Goal: Book appointment/travel/reservation

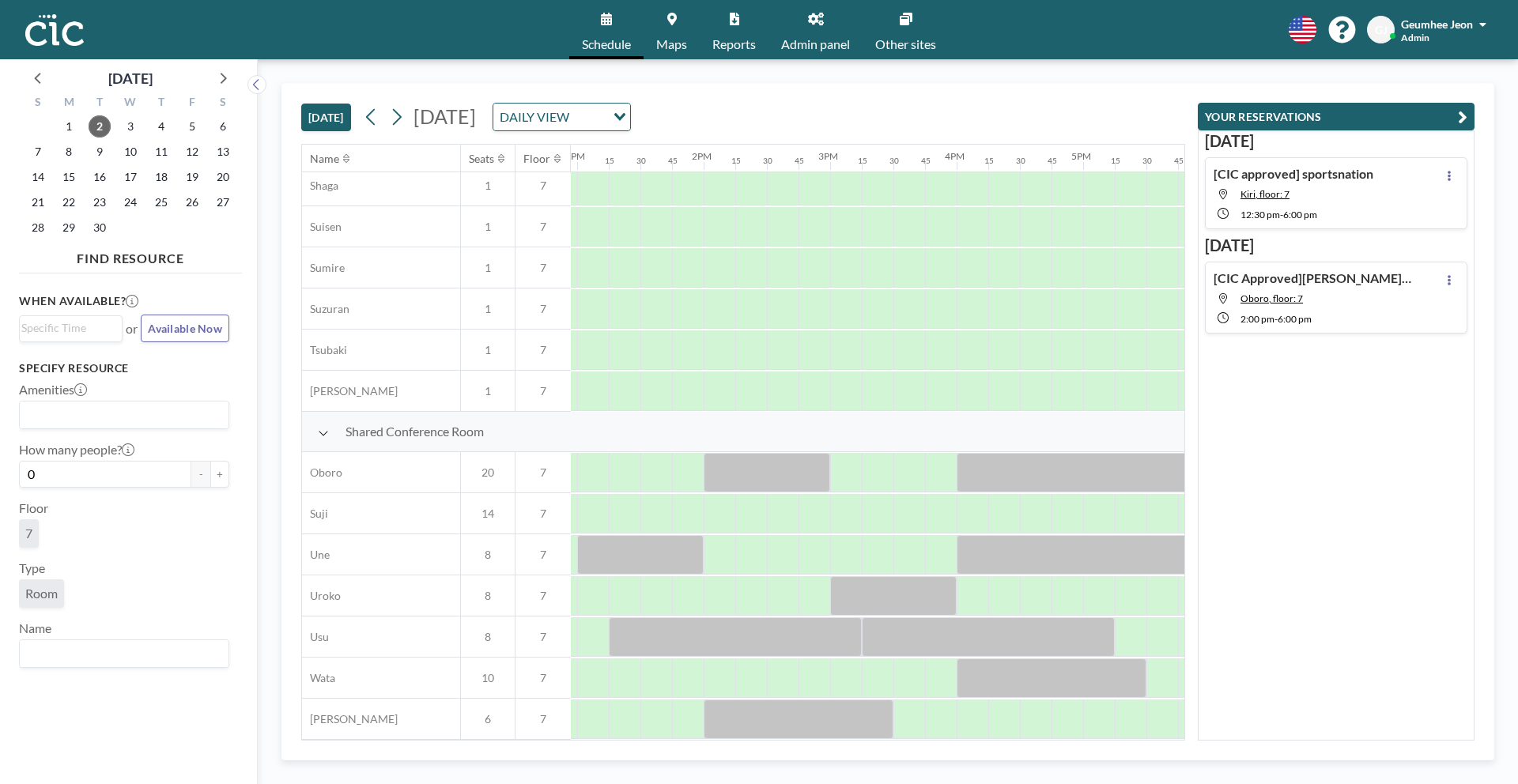
scroll to position [918, 1692]
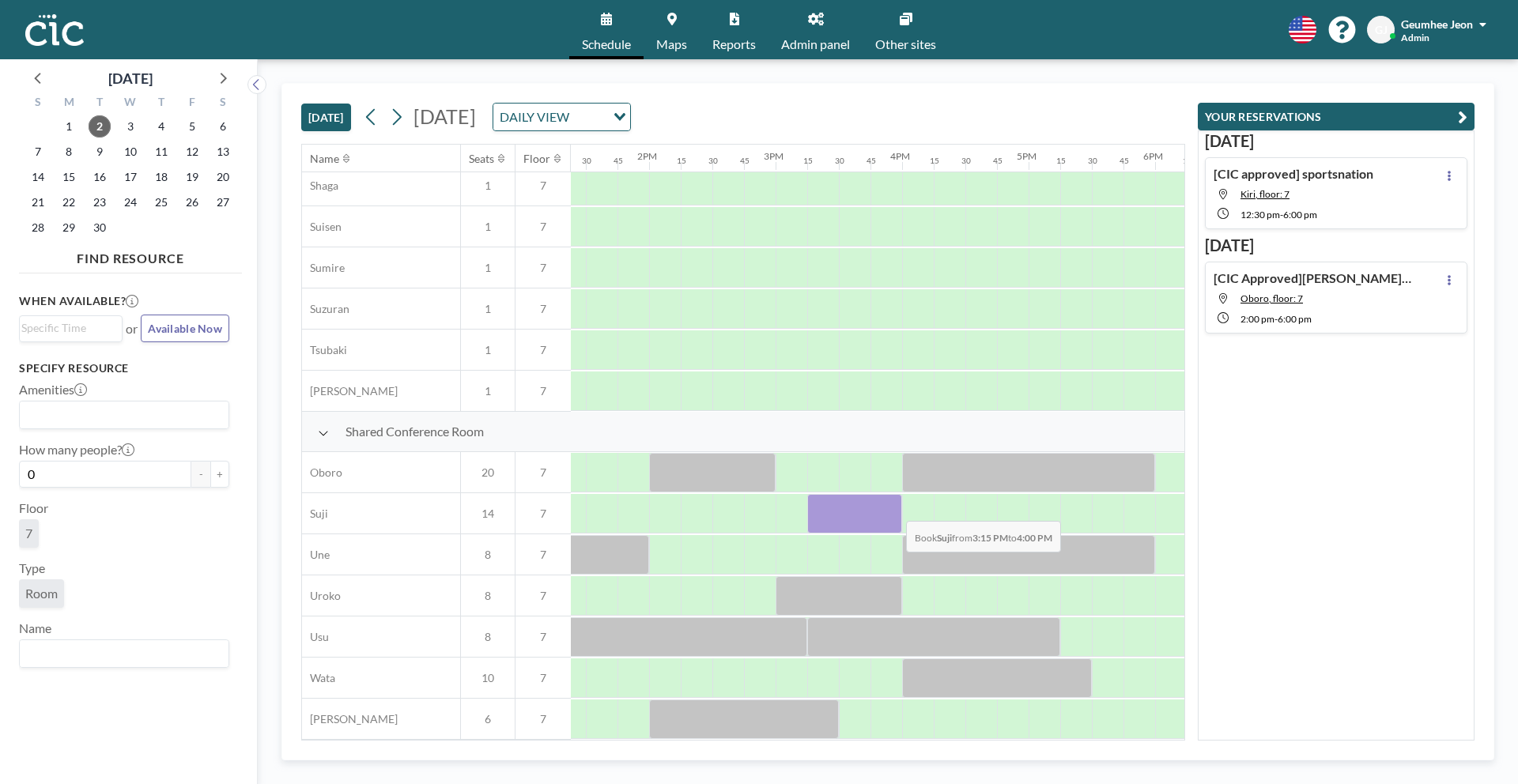
drag, startPoint x: 827, startPoint y: 505, endPoint x: 893, endPoint y: 509, distance: 66.1
click at [893, 509] on div at bounding box center [854, 514] width 95 height 39
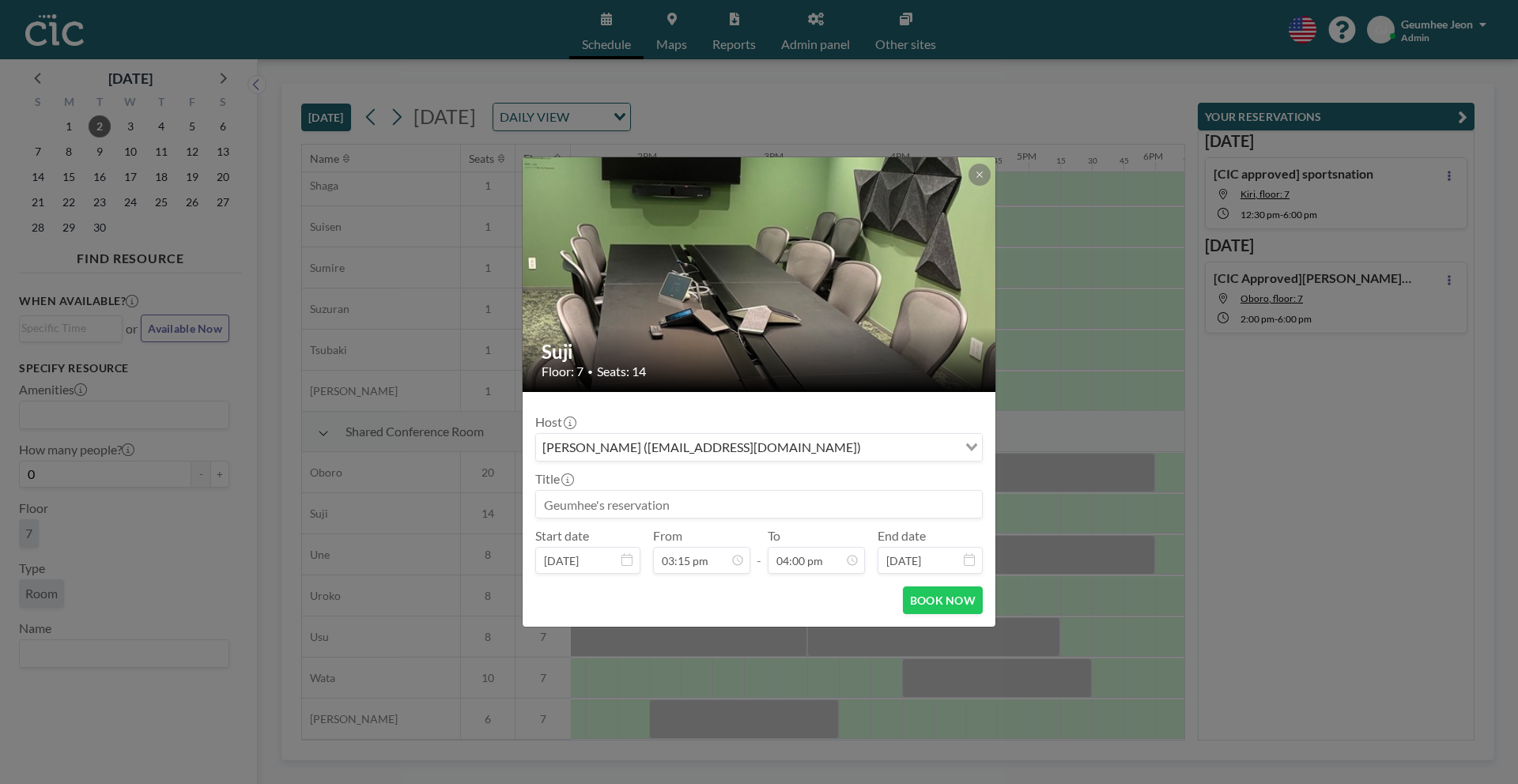
scroll to position [1800, 0]
click at [750, 501] on input at bounding box center [759, 504] width 446 height 26
type input "T"
type input "Orientation Tour"
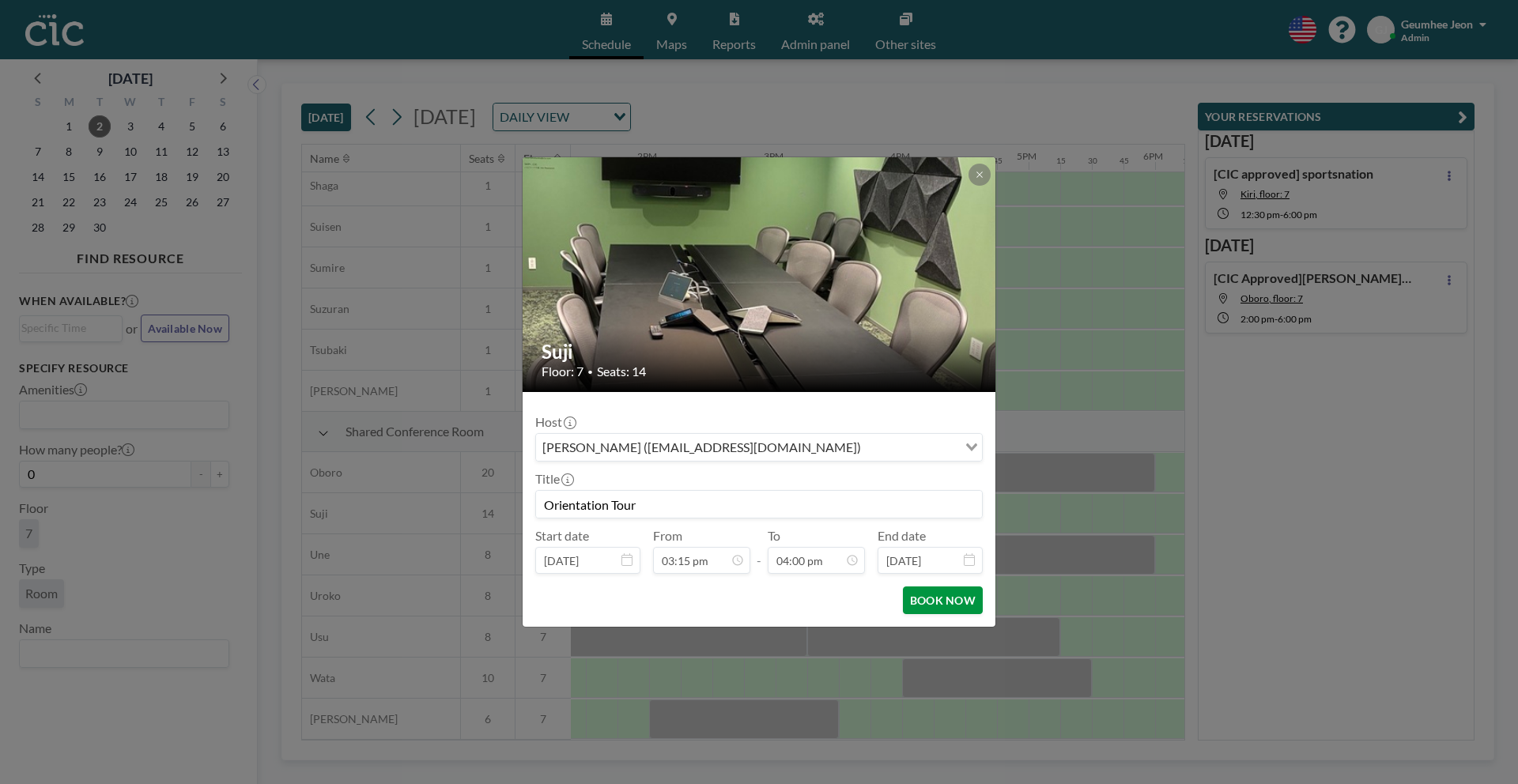
click at [916, 599] on button "BOOK NOW" at bounding box center [942, 600] width 79 height 27
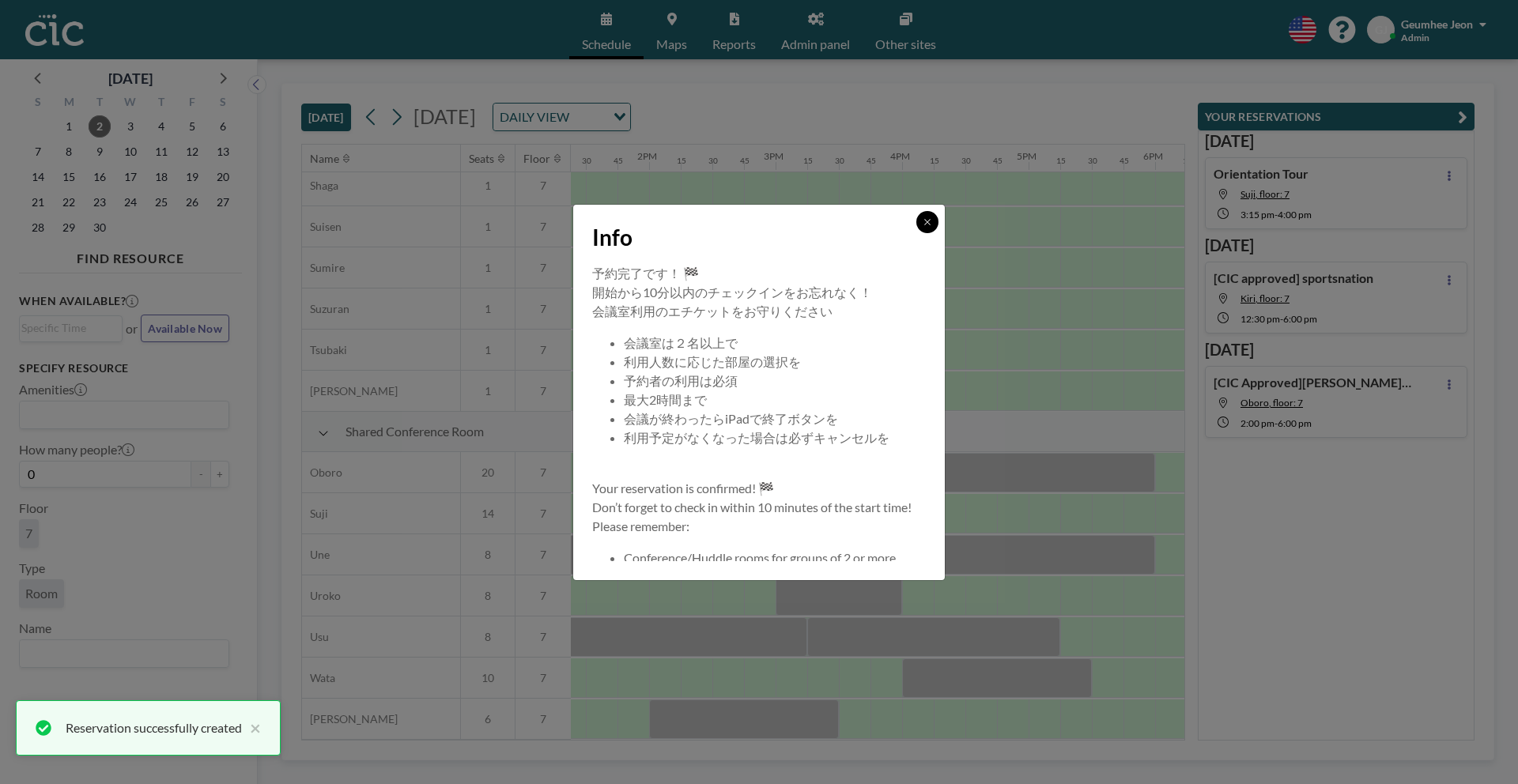
click at [929, 216] on button at bounding box center [927, 221] width 23 height 23
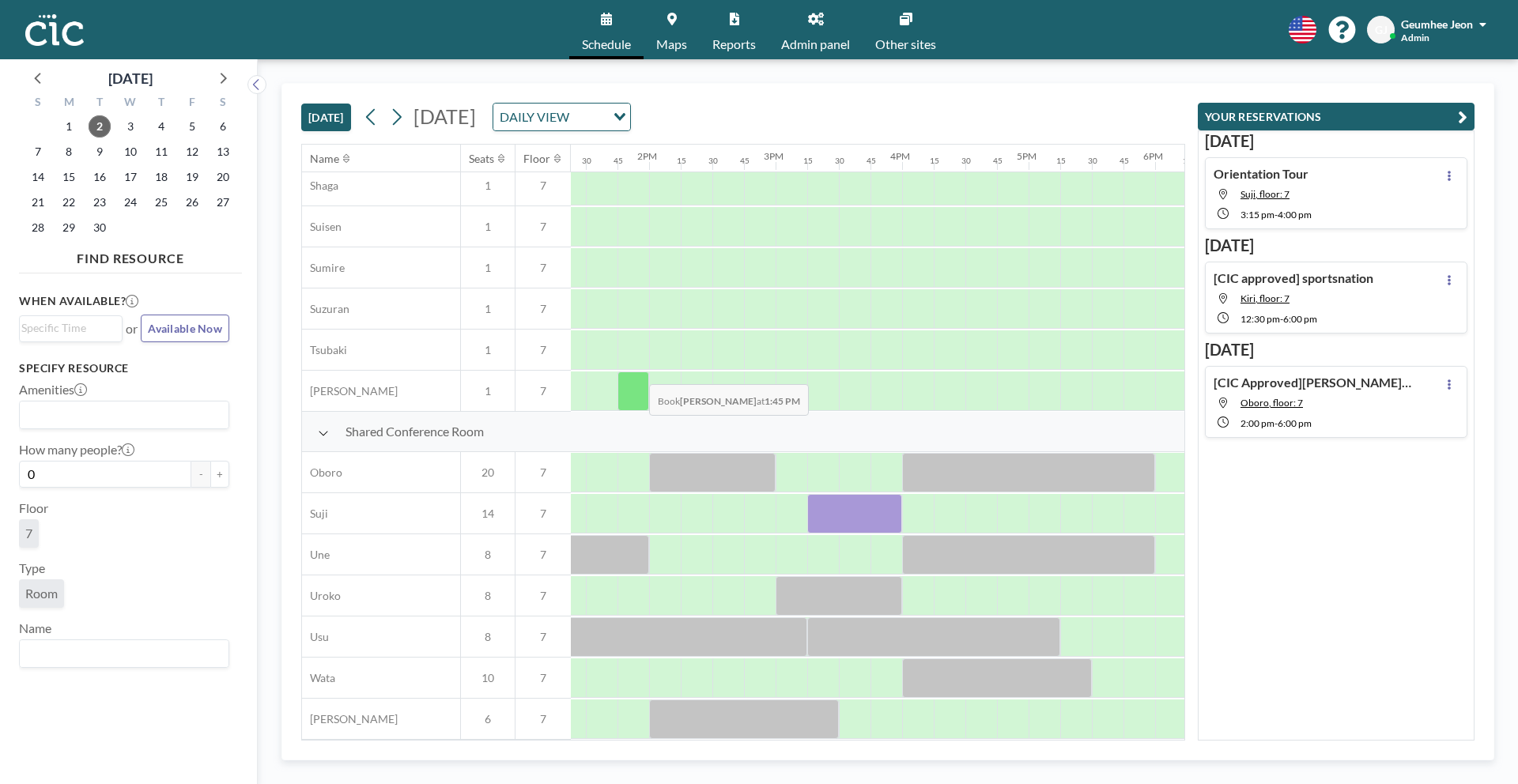
scroll to position [0, 1692]
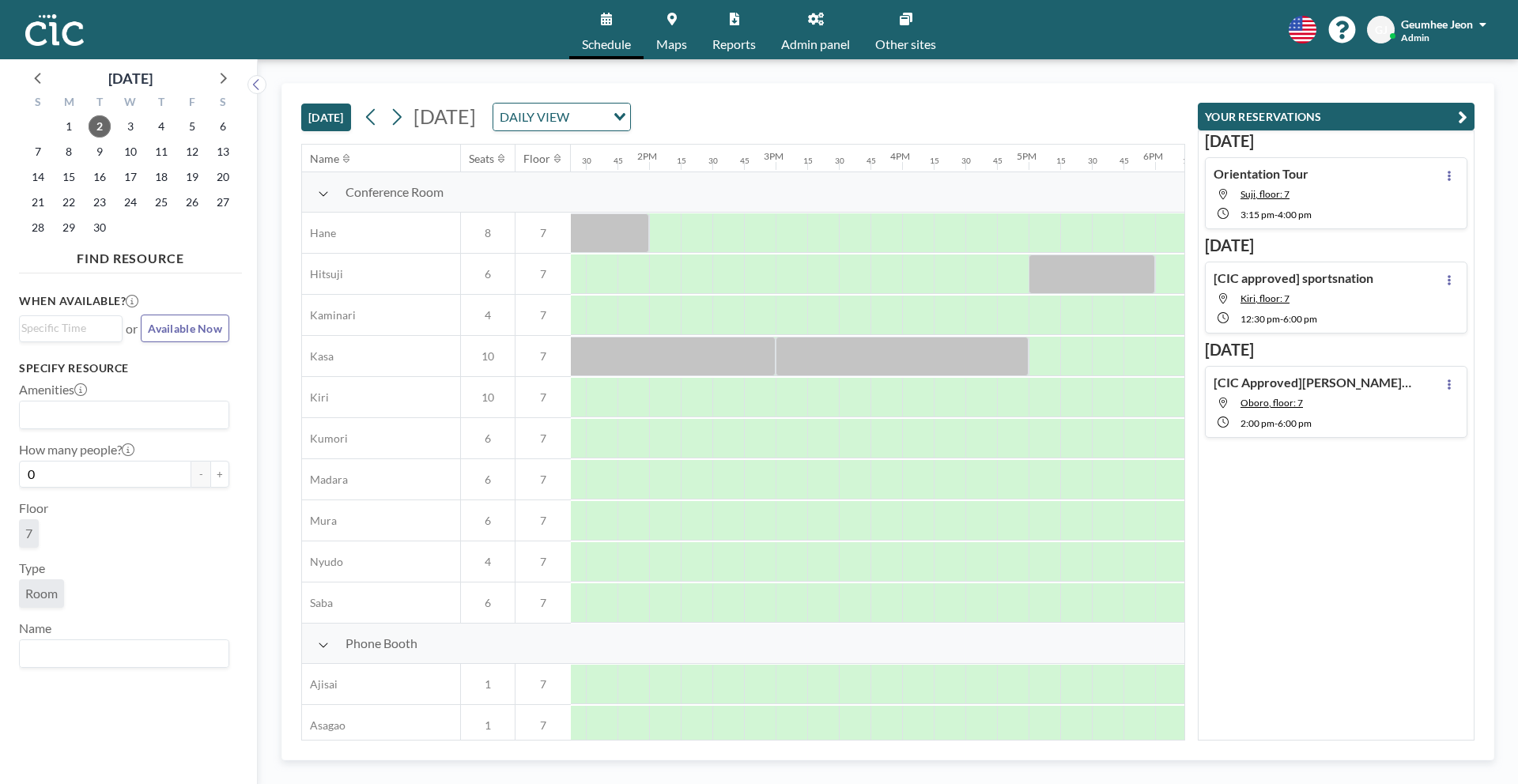
click at [715, 39] on span "Reports" at bounding box center [734, 44] width 43 height 13
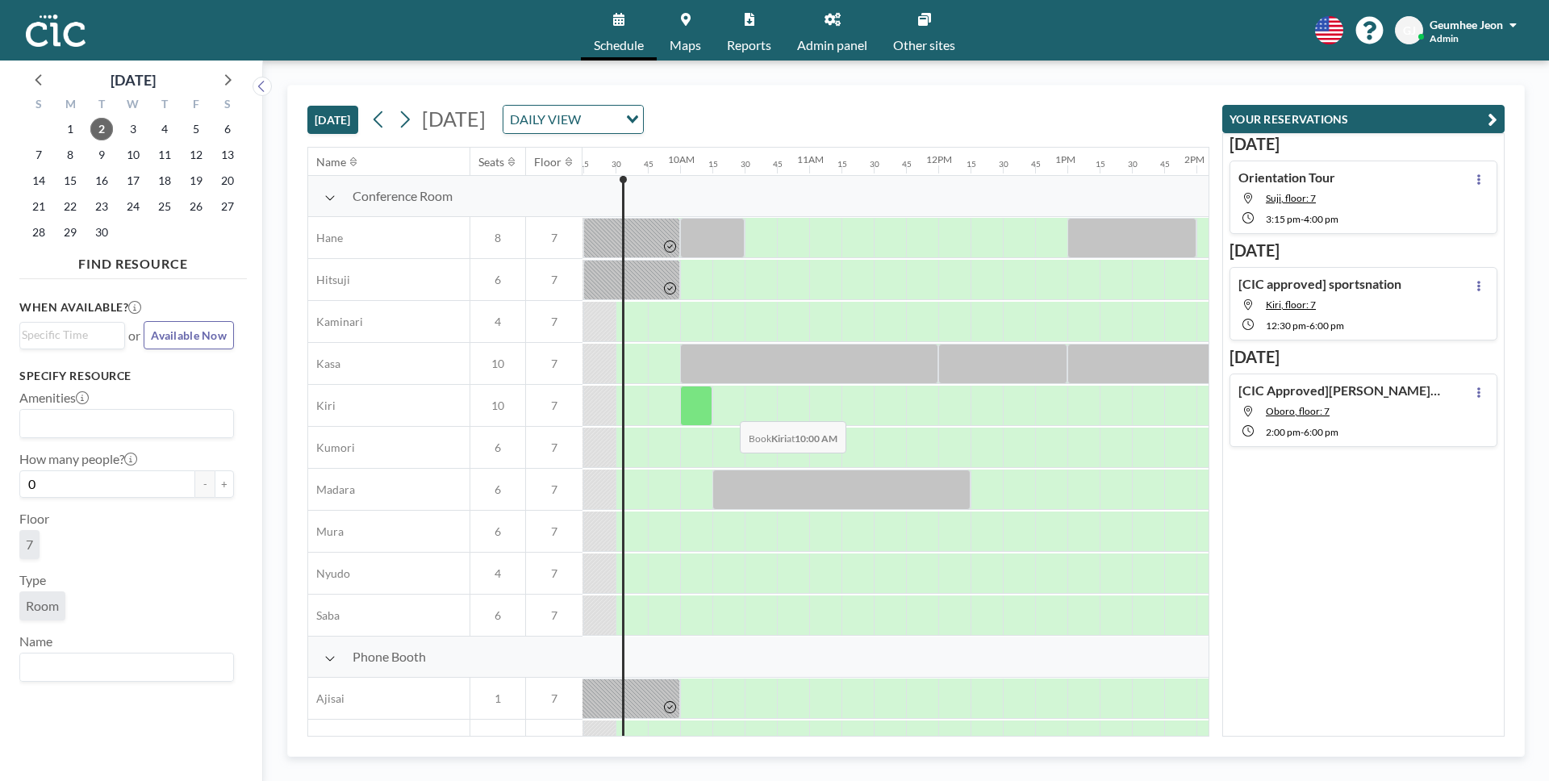
scroll to position [0, 1194]
click at [616, 119] on input "Search for option" at bounding box center [601, 119] width 31 height 21
click at [936, 106] on div "[DATE] [DATE] DAILY VIEW Loading..." at bounding box center [758, 115] width 902 height 61
click at [374, 123] on icon at bounding box center [378, 119] width 15 height 24
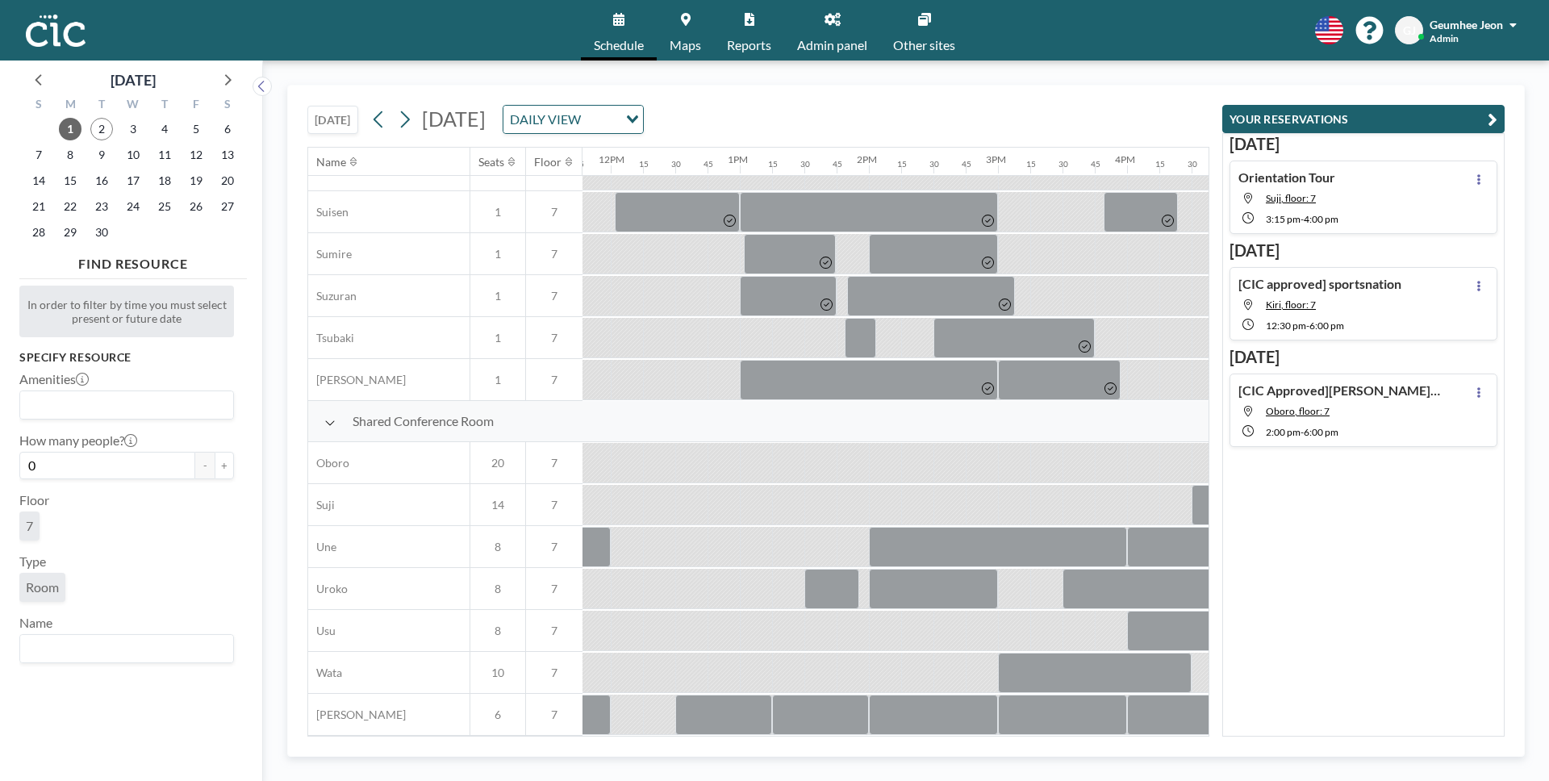
scroll to position [957, 1881]
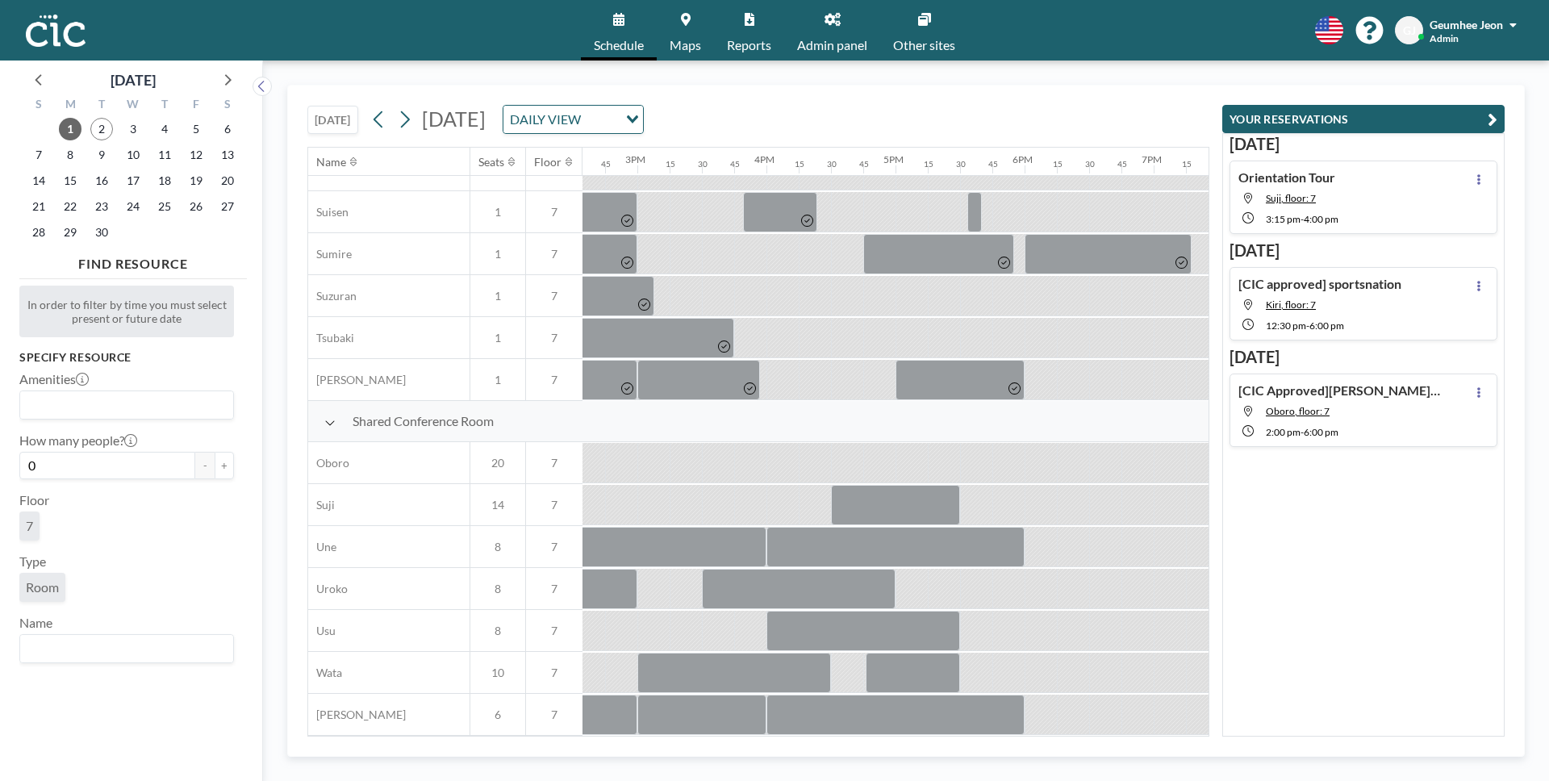
drag, startPoint x: 866, startPoint y: 739, endPoint x: 723, endPoint y: 731, distance: 143.0
click at [723, 731] on div "[DATE] [DATE] DAILY VIEW Loading... Name Seats Floor 12AM 15 30 45 1AM 15 30 45…" at bounding box center [905, 421] width 1237 height 672
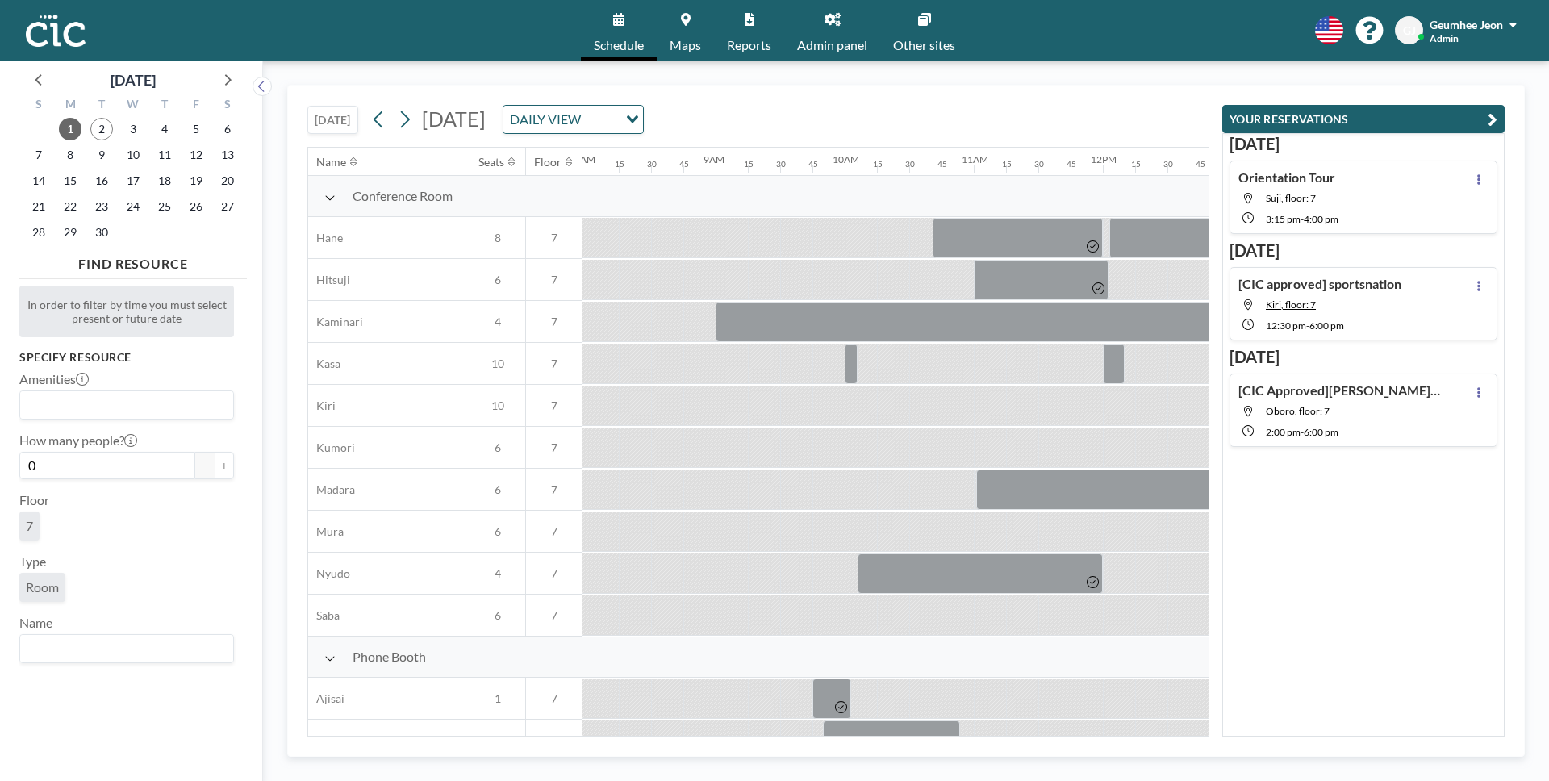
scroll to position [0, 1065]
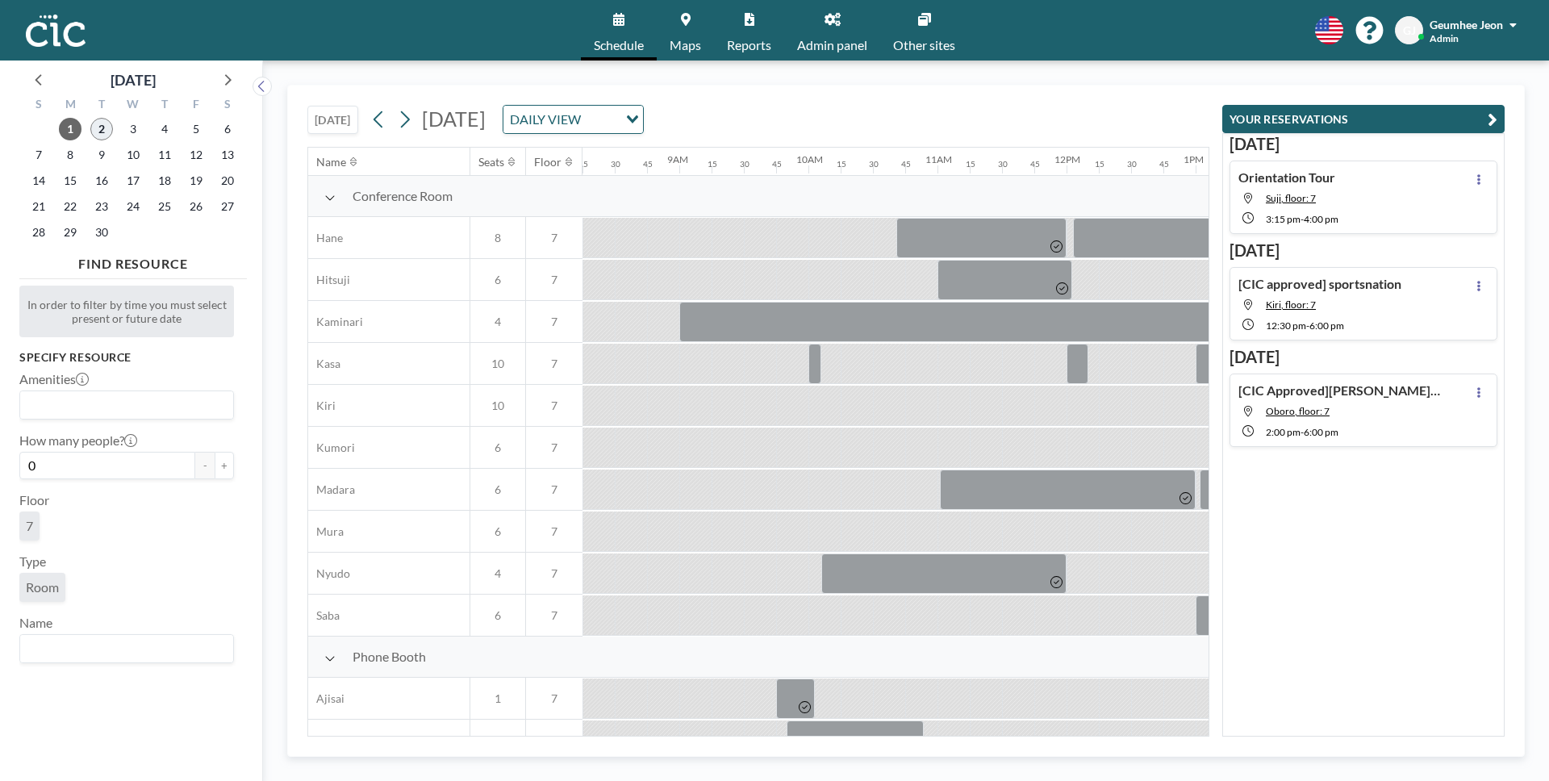
click at [98, 124] on span "2" at bounding box center [101, 129] width 23 height 23
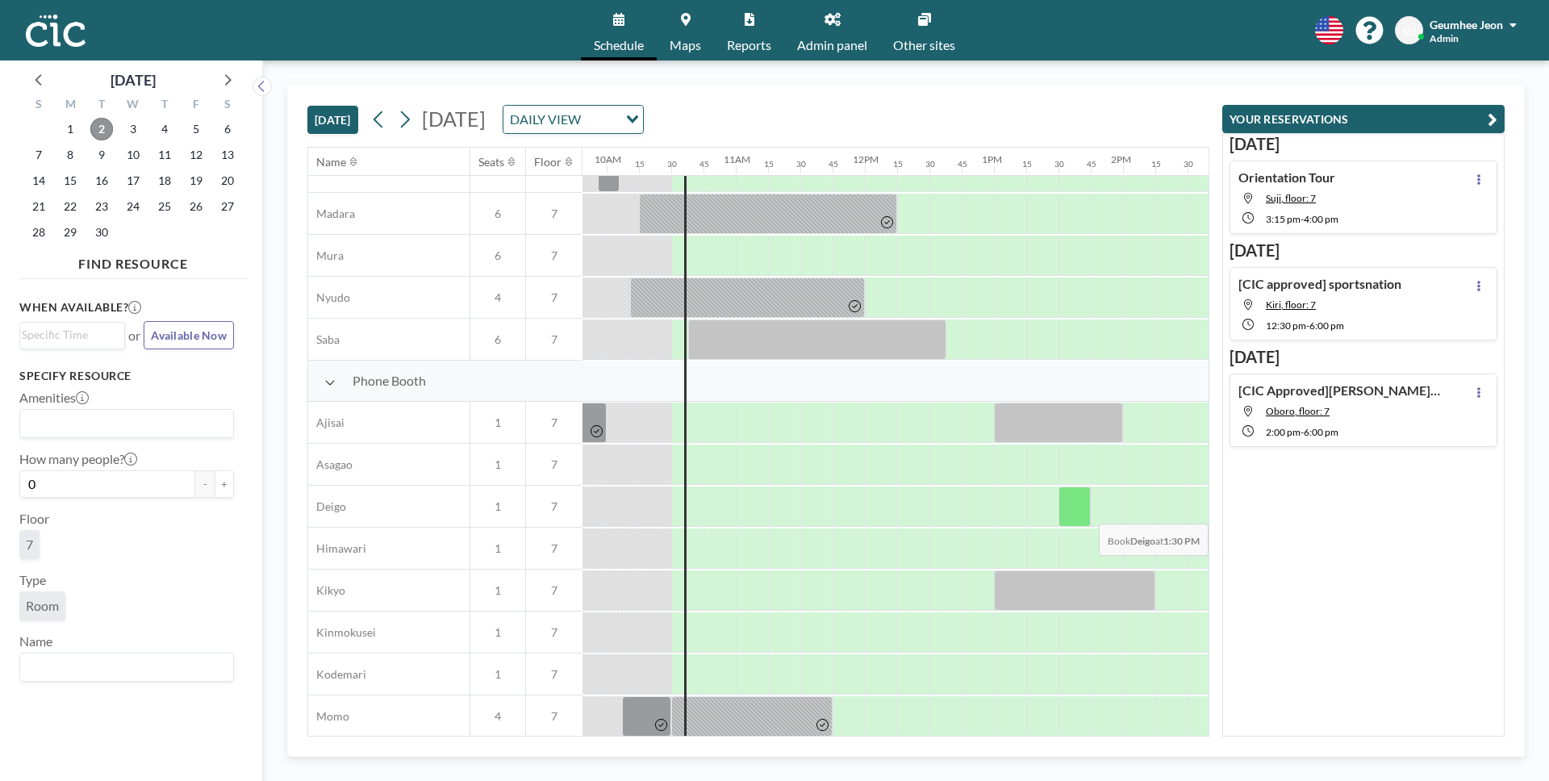
scroll to position [0, 1266]
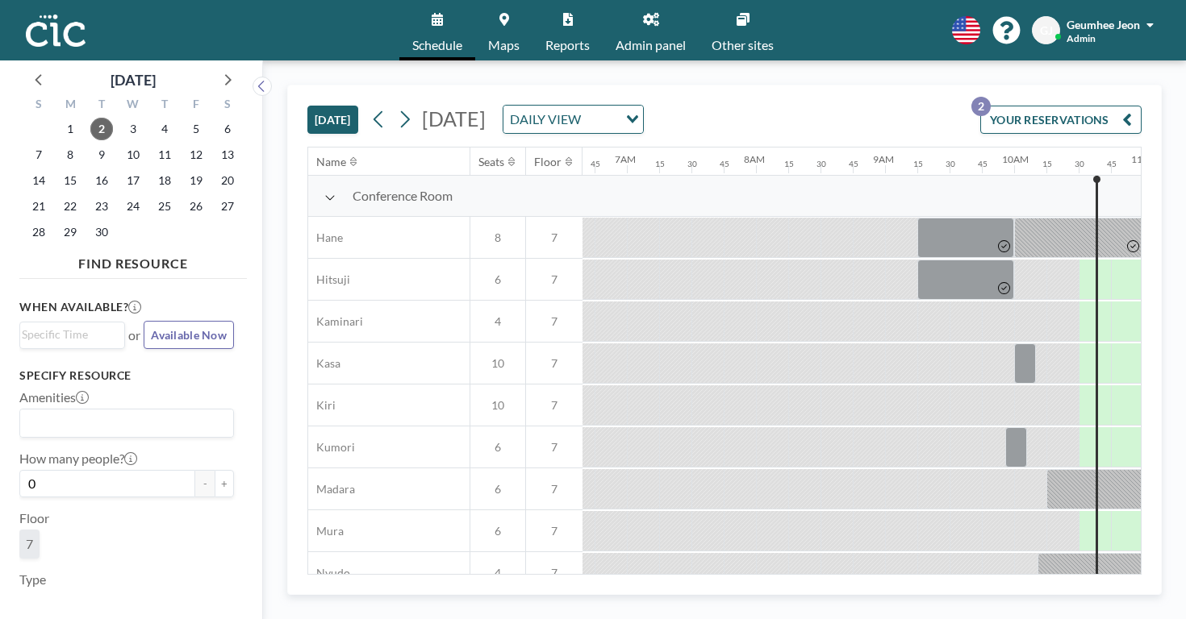
scroll to position [0, 865]
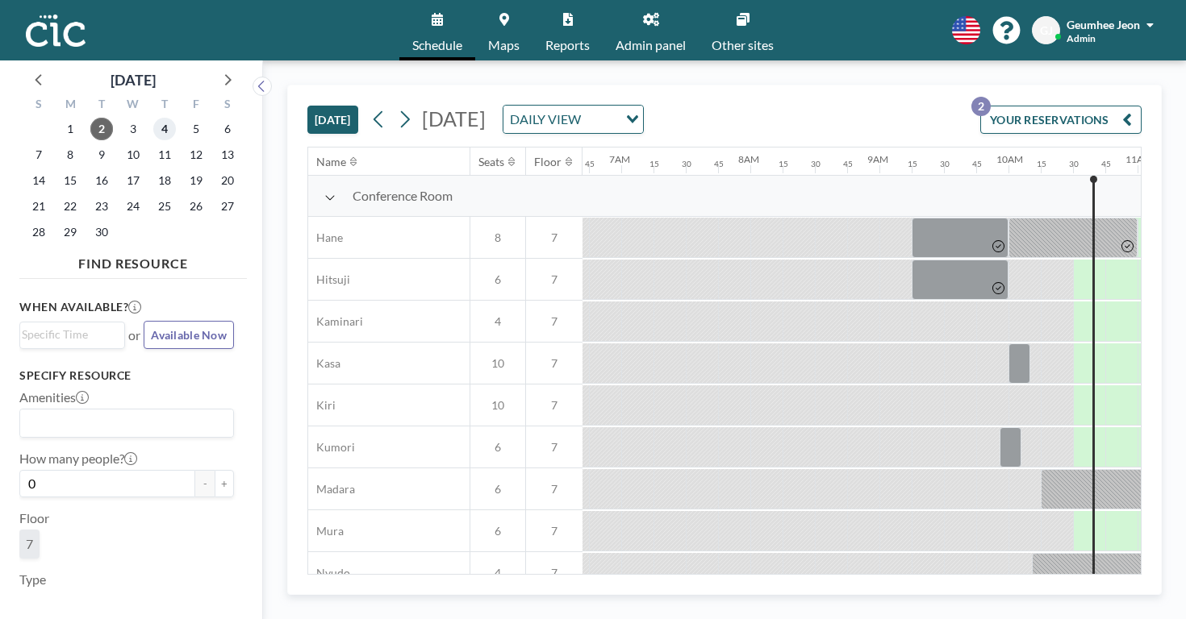
click at [153, 118] on span "4" at bounding box center [164, 129] width 23 height 23
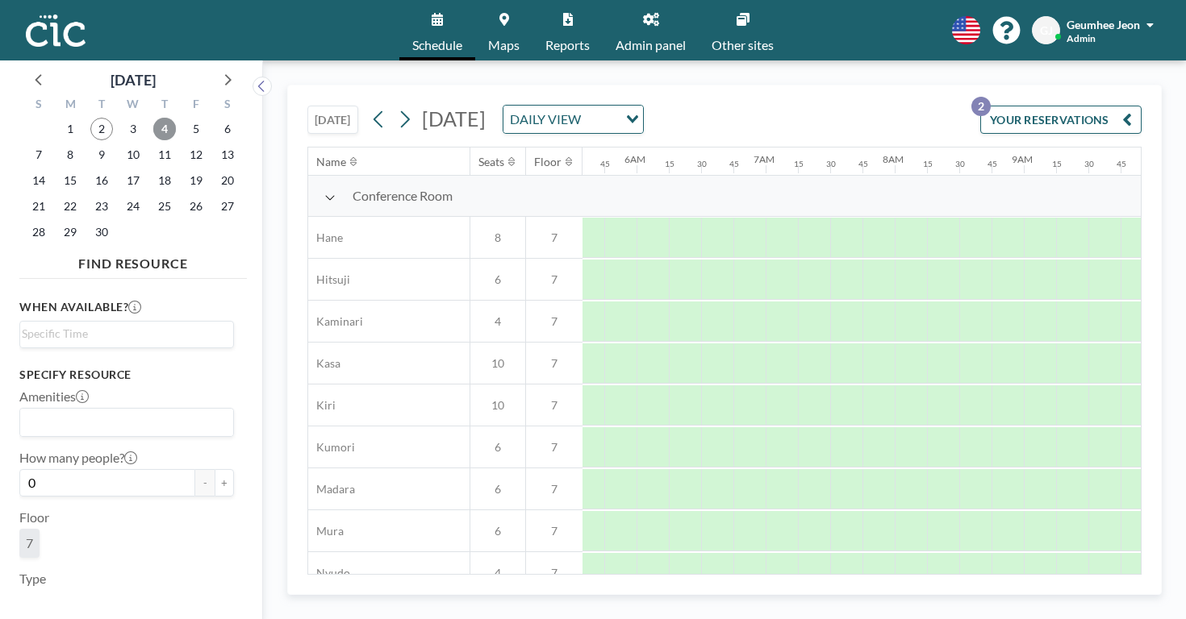
scroll to position [0, 0]
click at [578, 39] on span "Reports" at bounding box center [567, 45] width 44 height 13
